Goal: Obtain resource: Download file/media

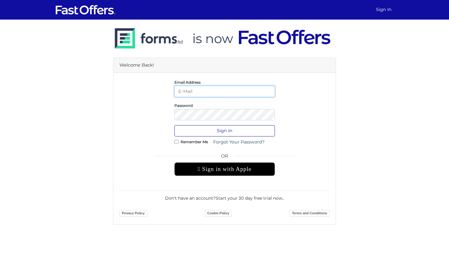
type input "[PERSON_NAME][EMAIL_ADDRESS][DOMAIN_NAME]"
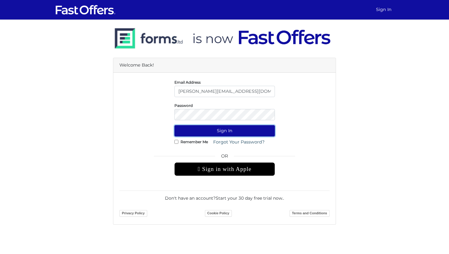
click at [225, 128] on button "Sign In" at bounding box center [225, 130] width 101 height 11
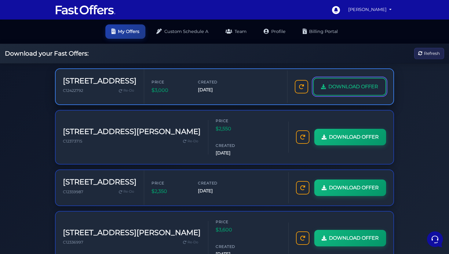
click at [353, 86] on span "DOWNLOAD OFFER" at bounding box center [354, 87] width 50 height 8
click at [331, 88] on span "DOWNLOAD OFFER" at bounding box center [354, 87] width 50 height 8
